Goal: Transaction & Acquisition: Purchase product/service

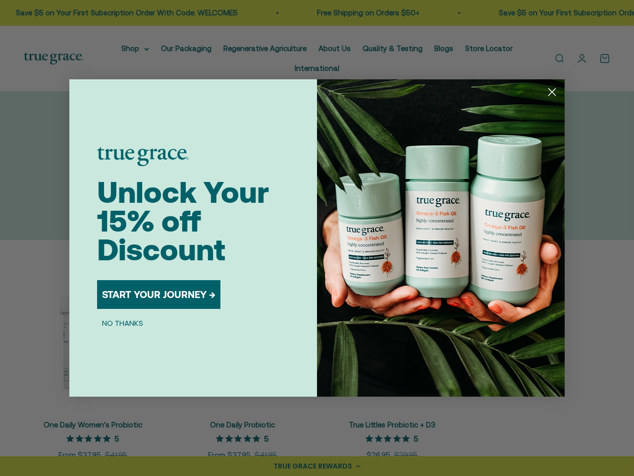
click at [317, 238] on img "POPUP Form" at bounding box center [441, 237] width 248 height 317
click at [552, 92] on icon "Close dialog" at bounding box center [552, 92] width 7 height 7
click at [159, 294] on button "START YOUR JOURNEY →" at bounding box center [158, 294] width 123 height 29
